Goal: Check status: Check status

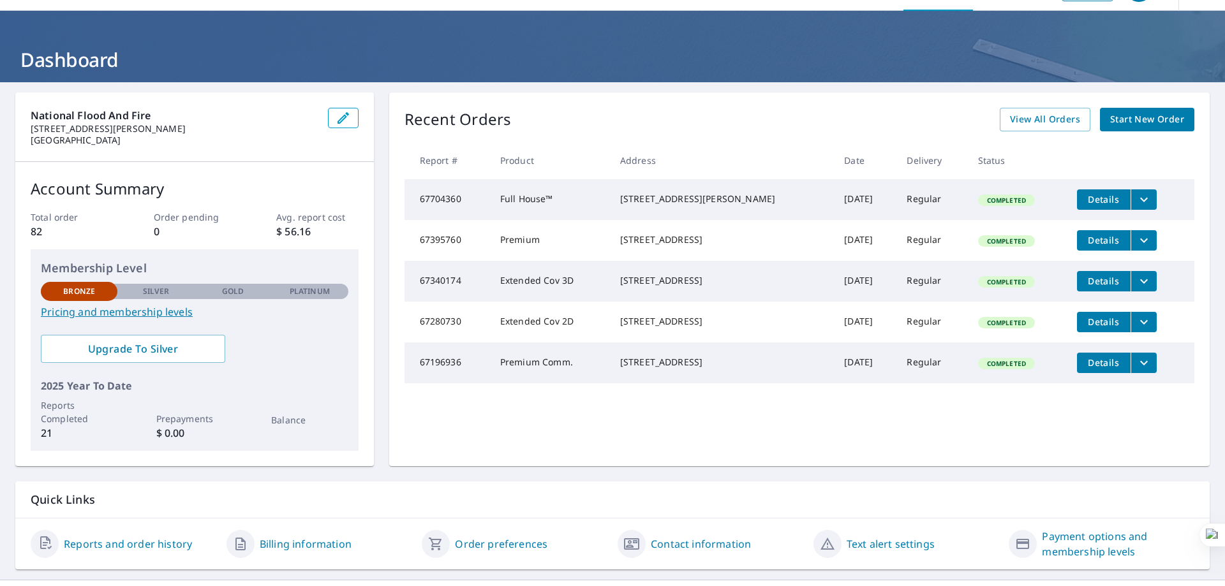
scroll to position [43, 0]
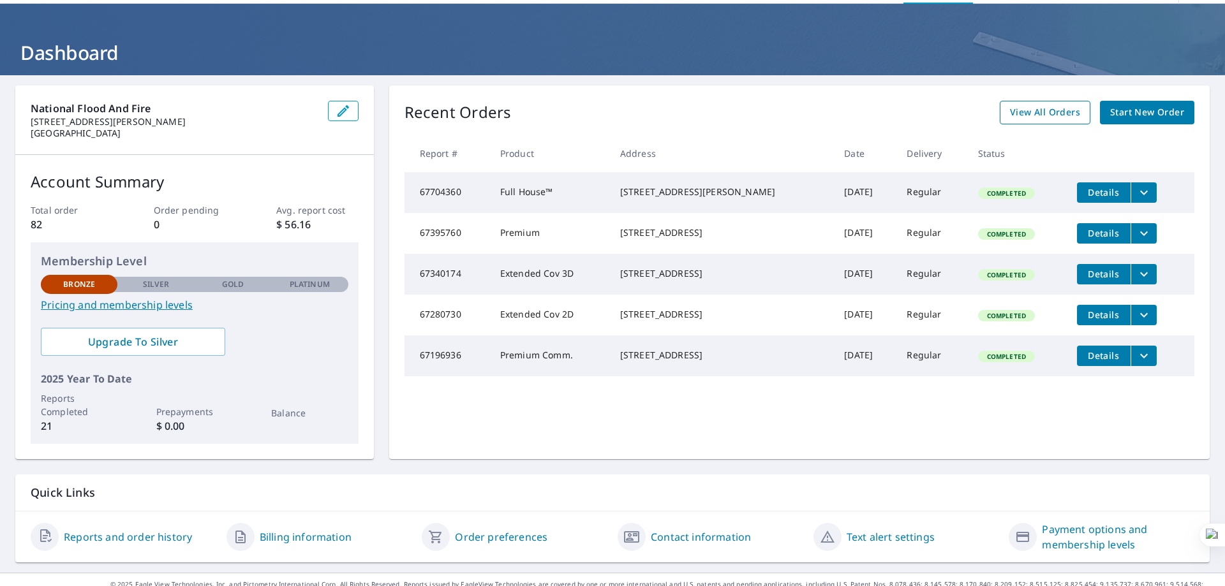
click at [1017, 113] on span "View All Orders" at bounding box center [1045, 113] width 70 height 16
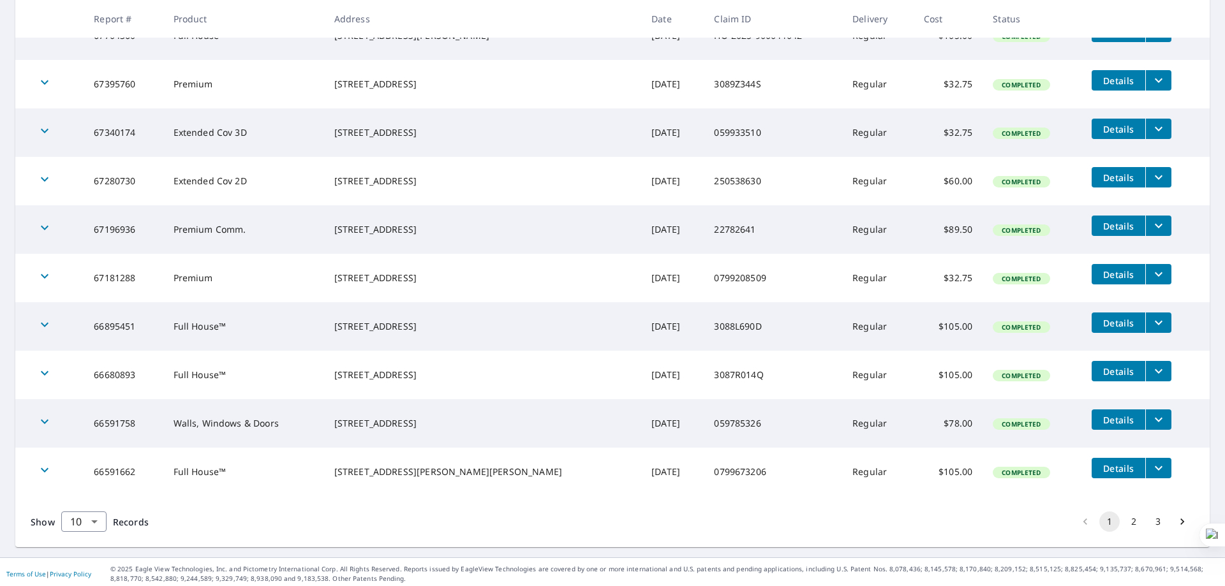
scroll to position [275, 0]
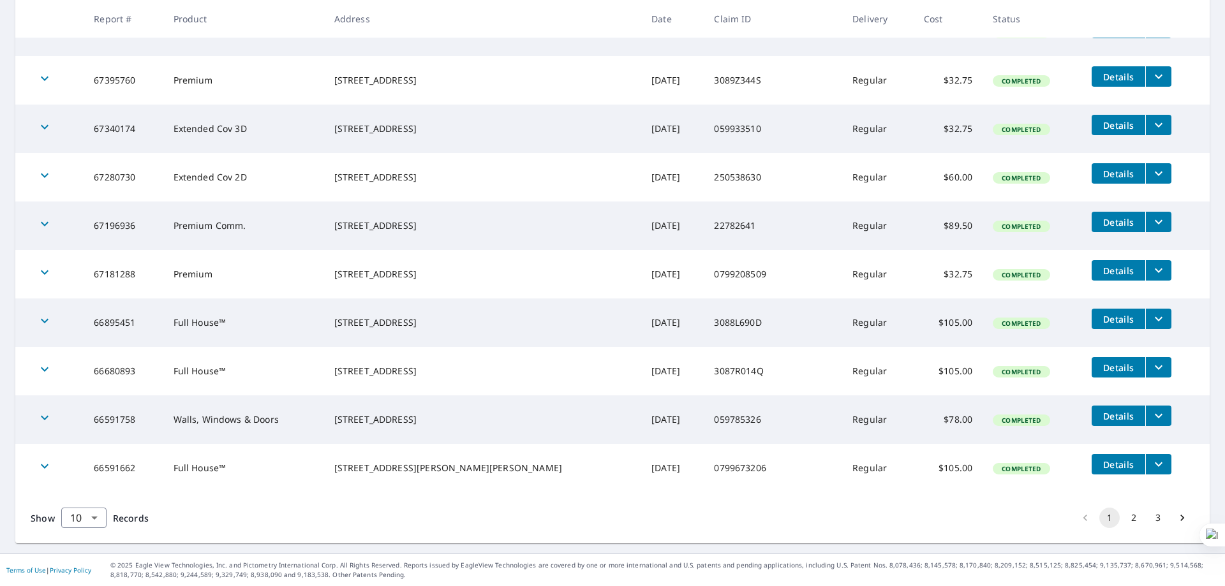
click at [1123, 514] on button "2" at bounding box center [1133, 518] width 20 height 20
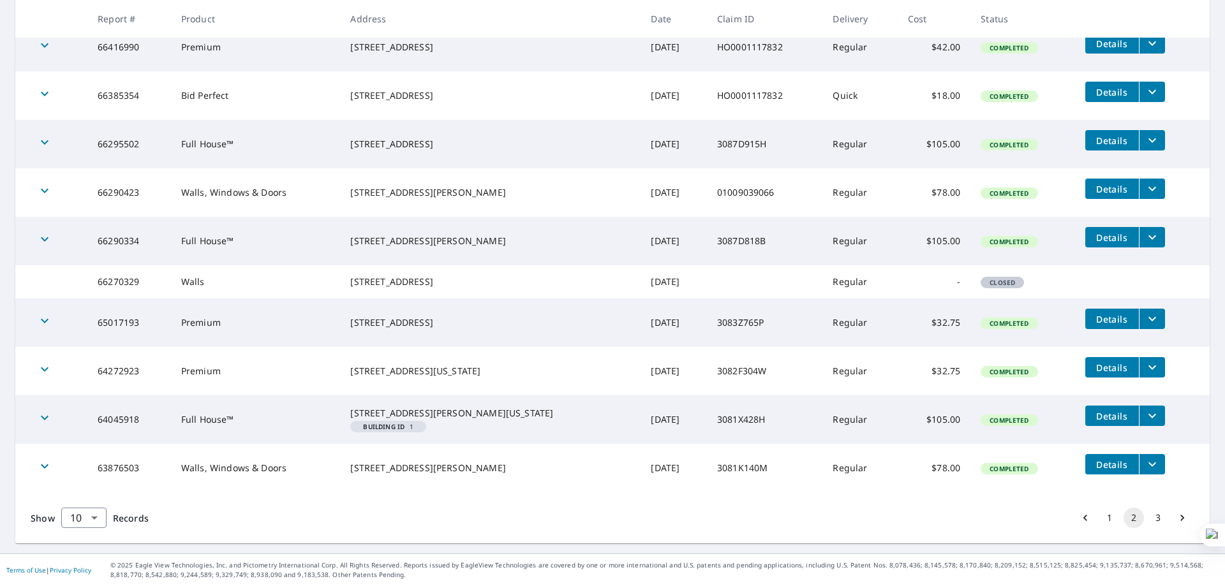
scroll to position [276, 0]
click at [1099, 524] on button "1" at bounding box center [1109, 518] width 20 height 20
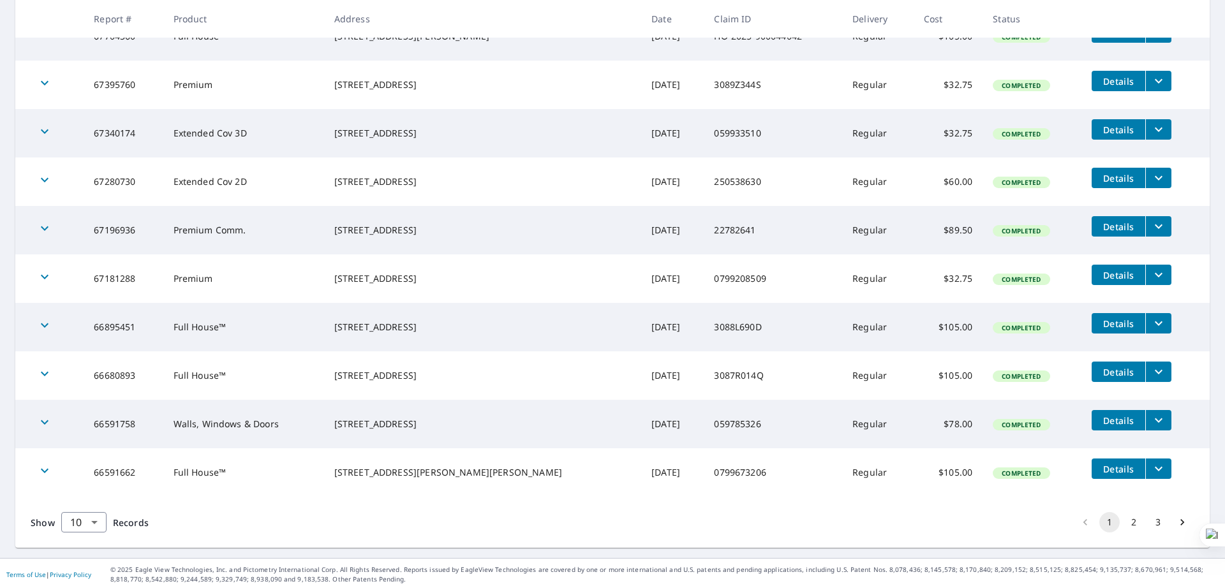
scroll to position [275, 0]
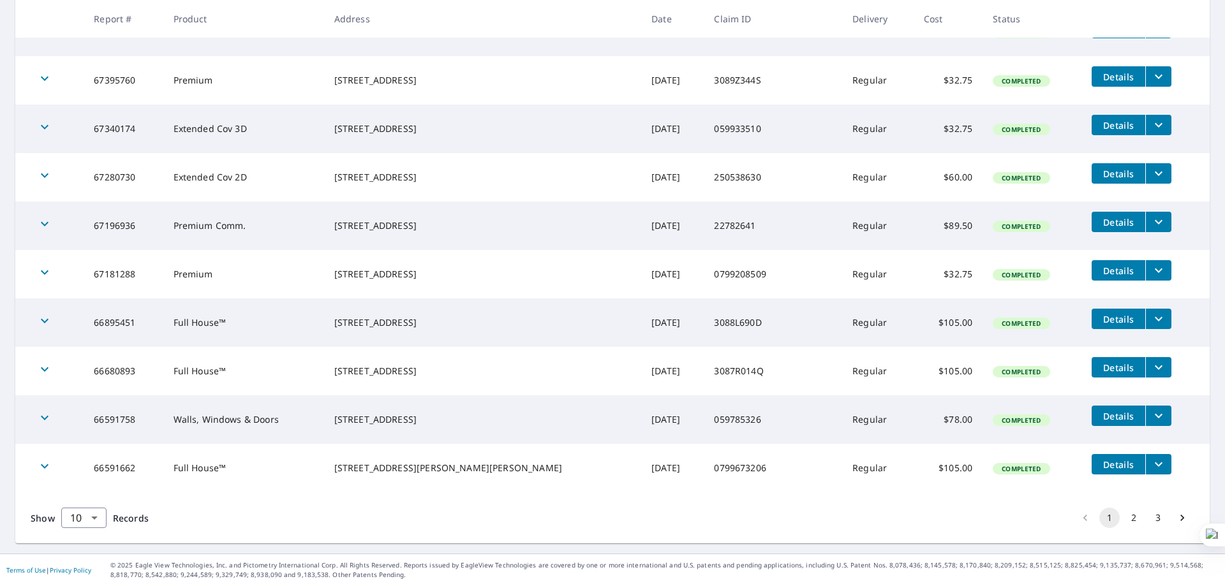
click at [485, 316] on div "[STREET_ADDRESS]" at bounding box center [482, 322] width 297 height 13
click at [476, 462] on div "[STREET_ADDRESS][PERSON_NAME][PERSON_NAME]" at bounding box center [482, 468] width 297 height 13
click at [1125, 515] on button "2" at bounding box center [1133, 518] width 20 height 20
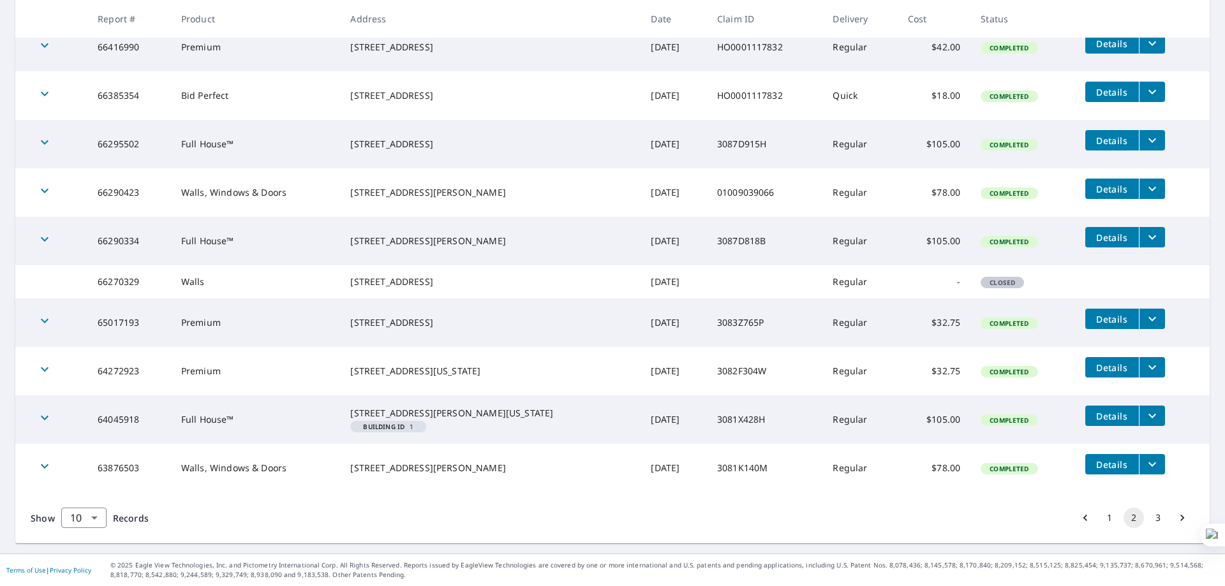
scroll to position [276, 0]
click at [1147, 522] on button "3" at bounding box center [1157, 518] width 20 height 20
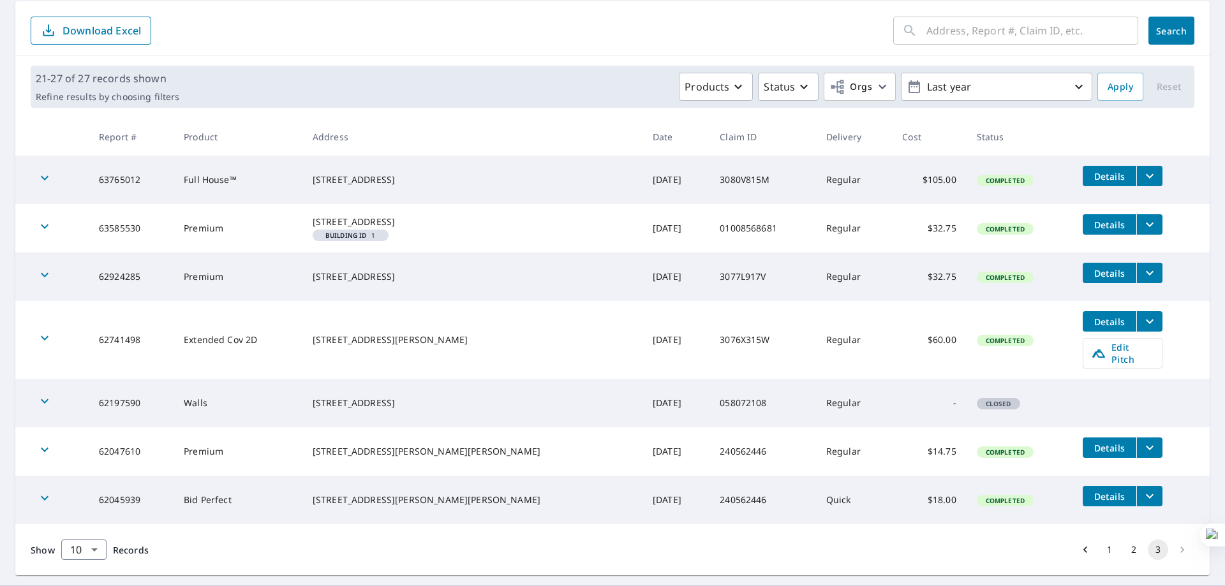
scroll to position [160, 0]
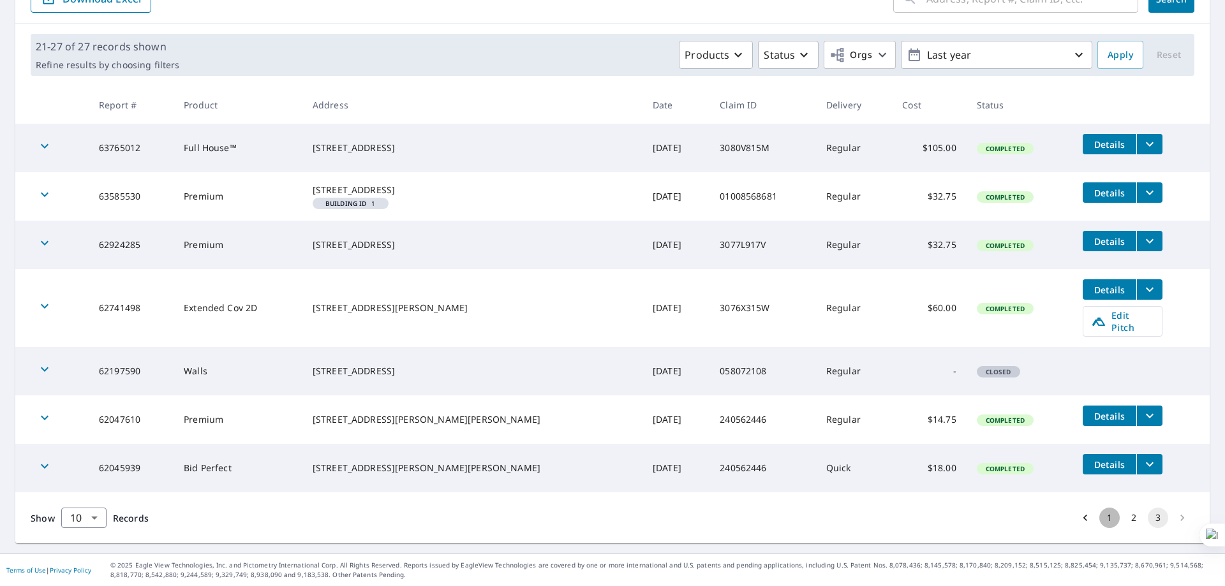
click at [1103, 517] on button "1" at bounding box center [1109, 518] width 20 height 20
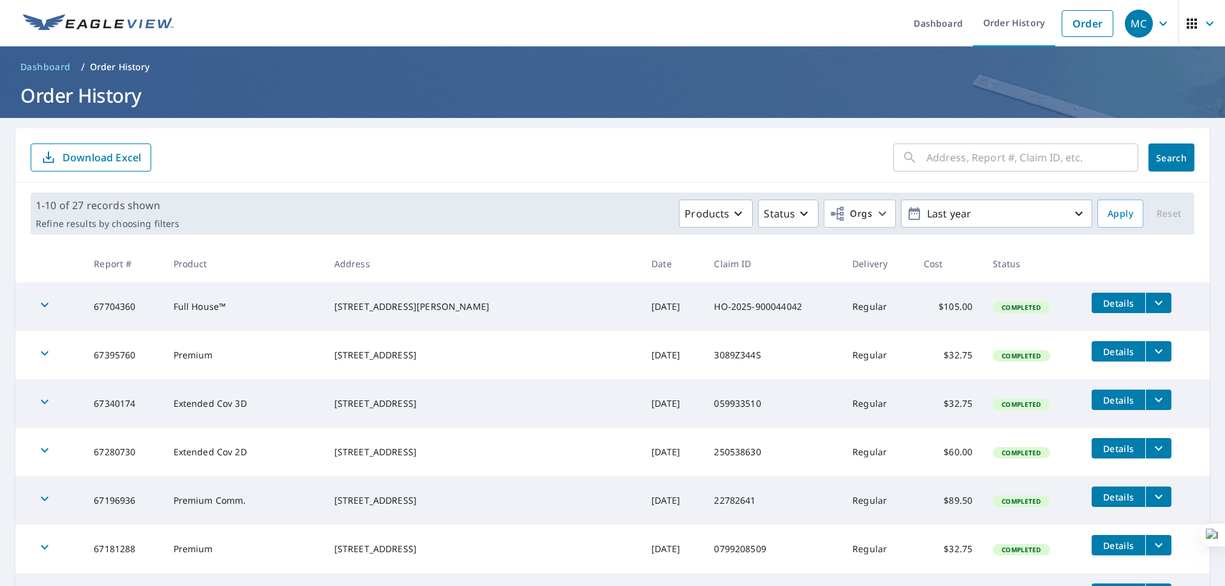
click at [1151, 302] on icon "filesDropdownBtn-67704360" at bounding box center [1158, 302] width 15 height 15
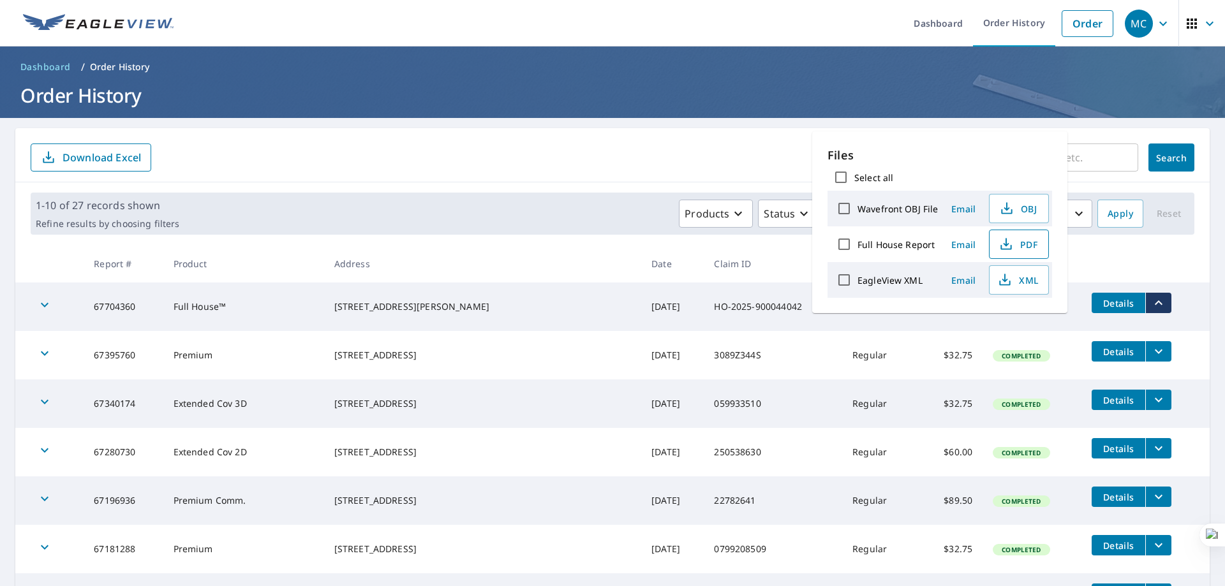
click at [1027, 244] on span "PDF" at bounding box center [1017, 244] width 41 height 15
